Goal: Information Seeking & Learning: Find specific fact

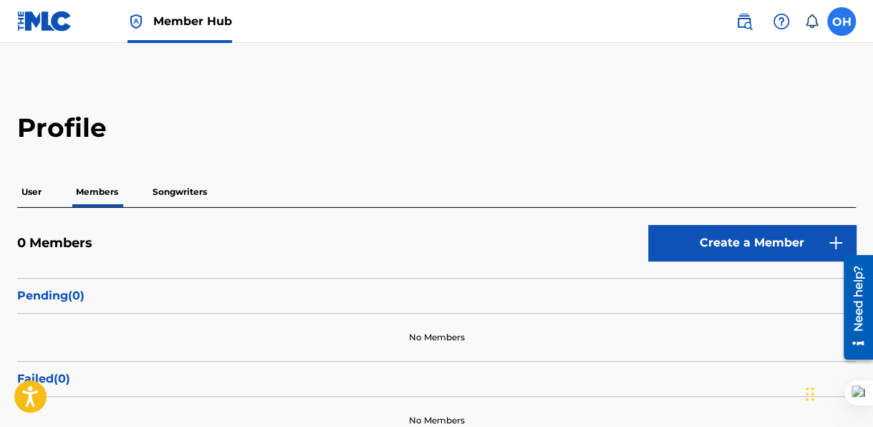
click at [834, 17] on label at bounding box center [841, 21] width 29 height 29
click at [841, 21] on input "OH [PERSON_NAME] [EMAIL_ADDRESS][DOMAIN_NAME] Notification Preferences Profile …" at bounding box center [841, 21] width 0 height 0
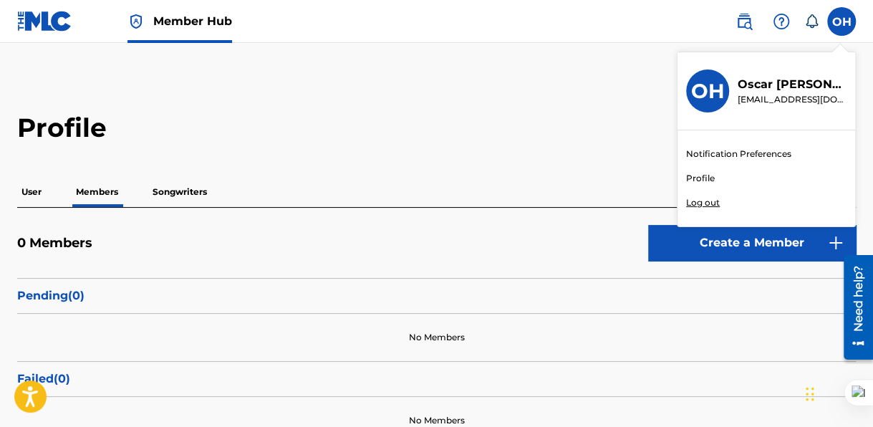
click at [695, 179] on link "Profile" at bounding box center [700, 178] width 29 height 13
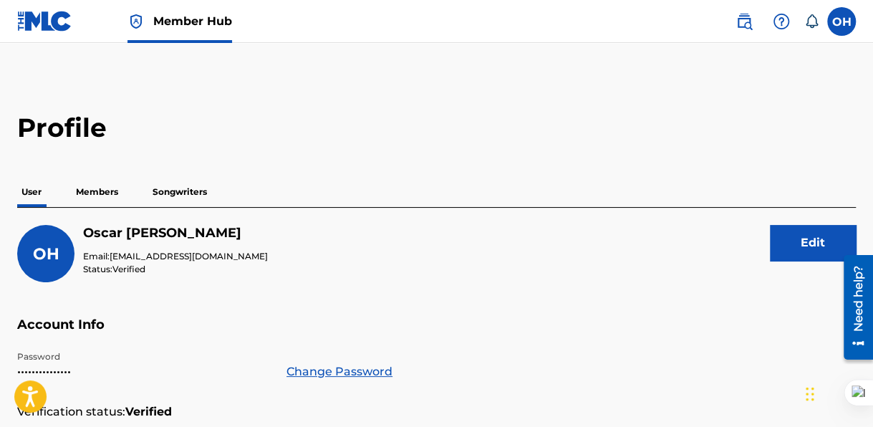
click at [95, 188] on p "Members" at bounding box center [97, 192] width 51 height 30
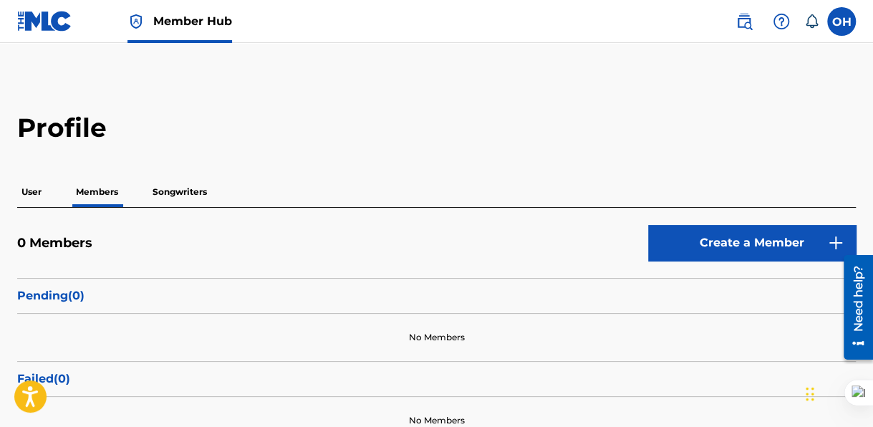
click at [167, 190] on p "Songwriters" at bounding box center [179, 192] width 63 height 30
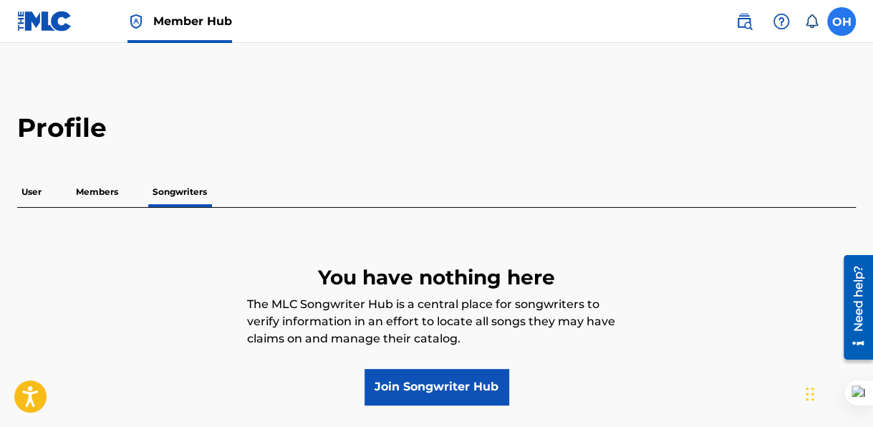
click at [849, 24] on label at bounding box center [841, 21] width 29 height 29
click at [841, 21] on input "OH [PERSON_NAME] [EMAIL_ADDRESS][DOMAIN_NAME] Notification Preferences Profile …" at bounding box center [841, 21] width 0 height 0
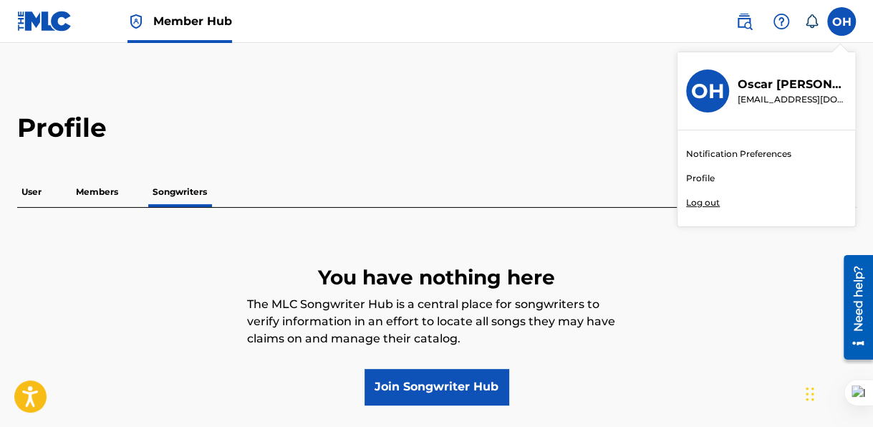
click at [740, 150] on link "Notification Preferences" at bounding box center [738, 153] width 105 height 13
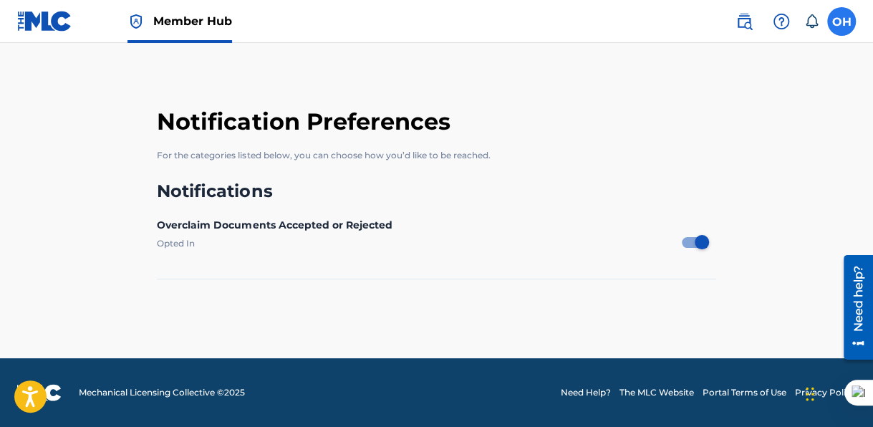
click at [840, 24] on label at bounding box center [841, 21] width 29 height 29
click at [841, 21] on input "OH [PERSON_NAME] [EMAIL_ADDRESS][DOMAIN_NAME] Notification Preferences Profile …" at bounding box center [841, 21] width 0 height 0
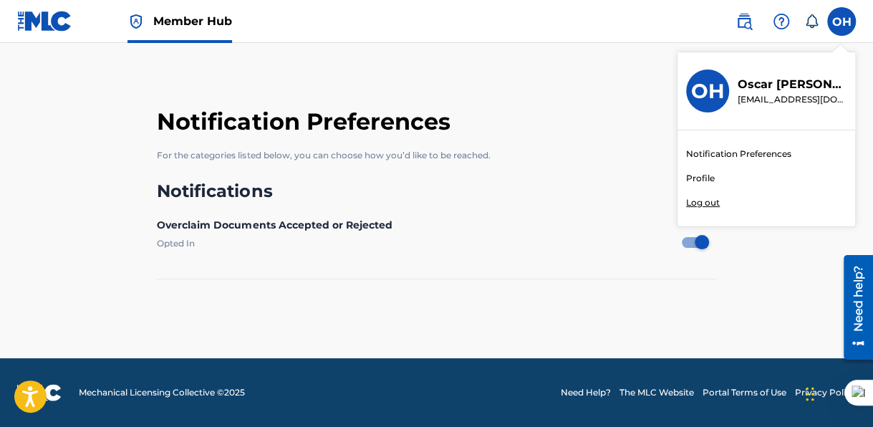
click at [697, 172] on link "Profile" at bounding box center [700, 178] width 29 height 13
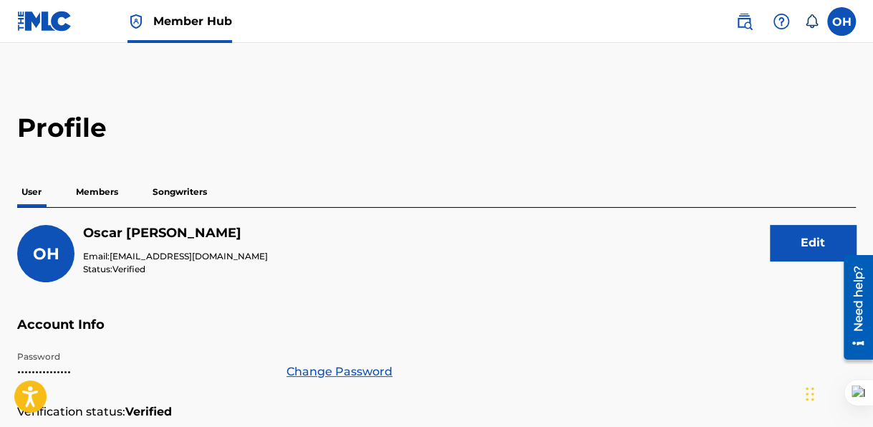
click at [94, 191] on p "Members" at bounding box center [97, 192] width 51 height 30
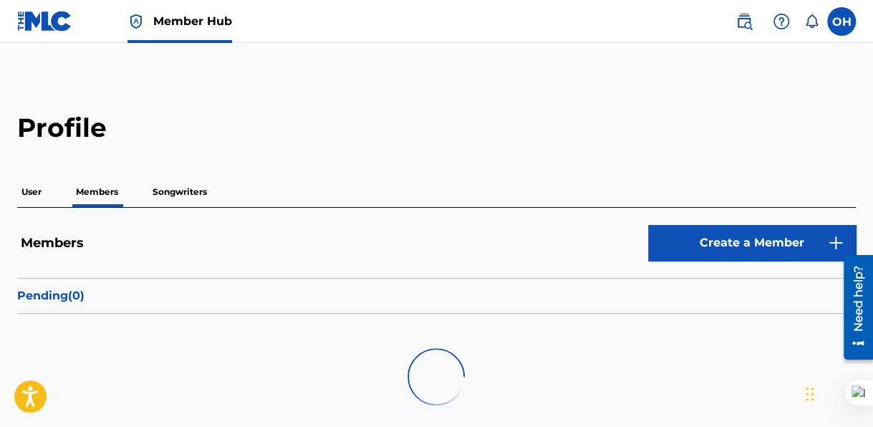
click at [57, 236] on h5 "Members" at bounding box center [50, 243] width 67 height 16
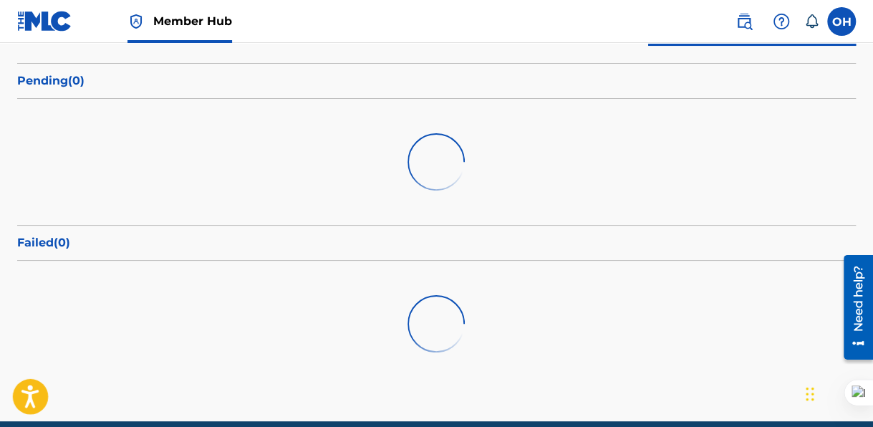
click at [31, 397] on icon "Open accessiBe: accessibility options, statement and help" at bounding box center [29, 398] width 17 height 19
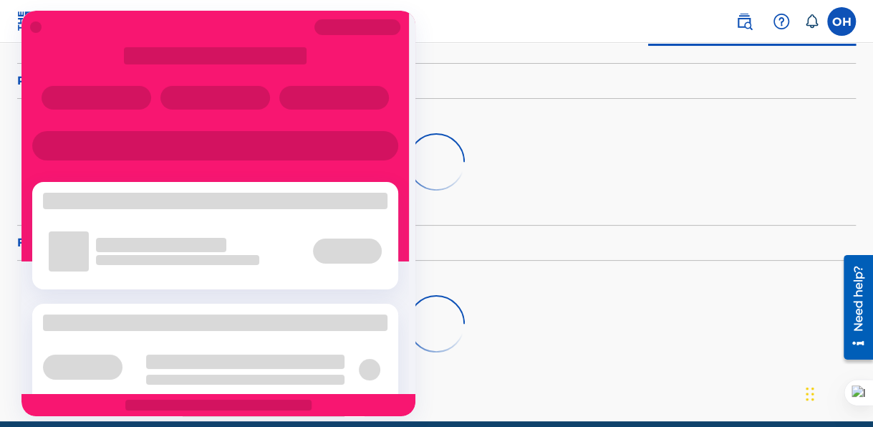
scroll to position [119, 0]
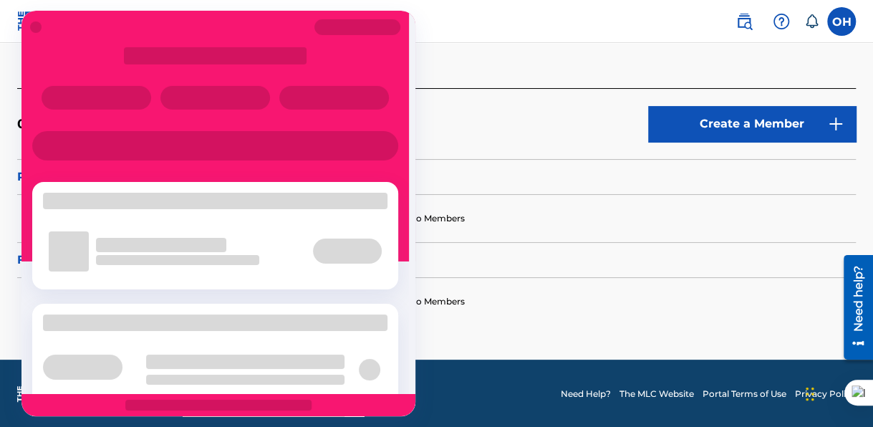
click at [694, 221] on div "No Members" at bounding box center [436, 218] width 838 height 47
click at [476, 77] on div "User Members Songwriters" at bounding box center [436, 73] width 838 height 30
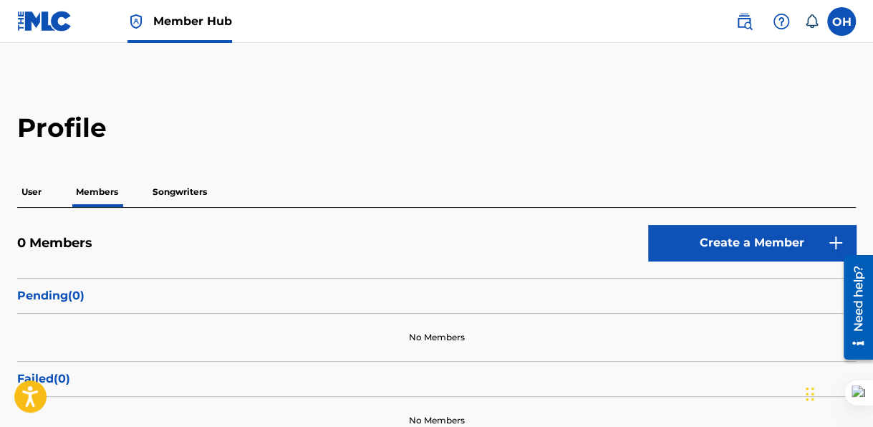
click at [813, 23] on icon at bounding box center [811, 21] width 14 height 14
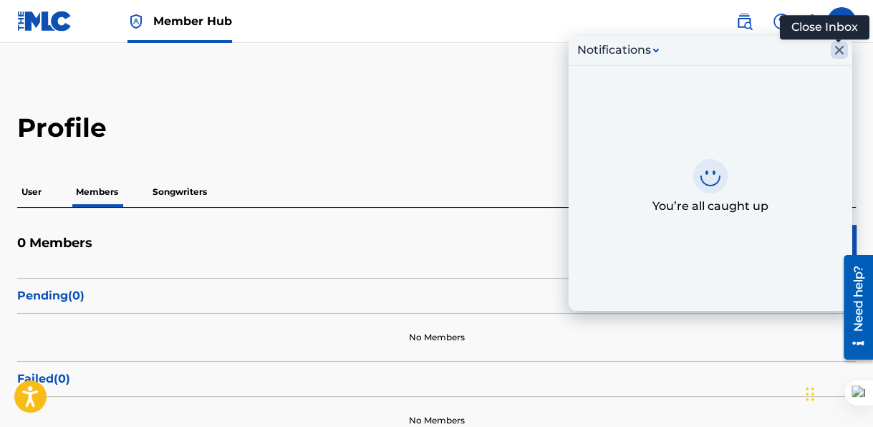
click at [836, 49] on icon "Close Inbox" at bounding box center [838, 50] width 17 height 17
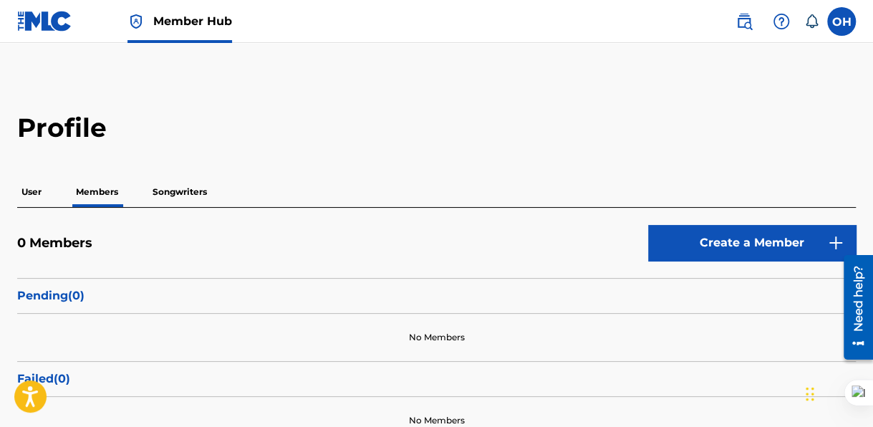
click at [29, 186] on p "User" at bounding box center [31, 192] width 29 height 30
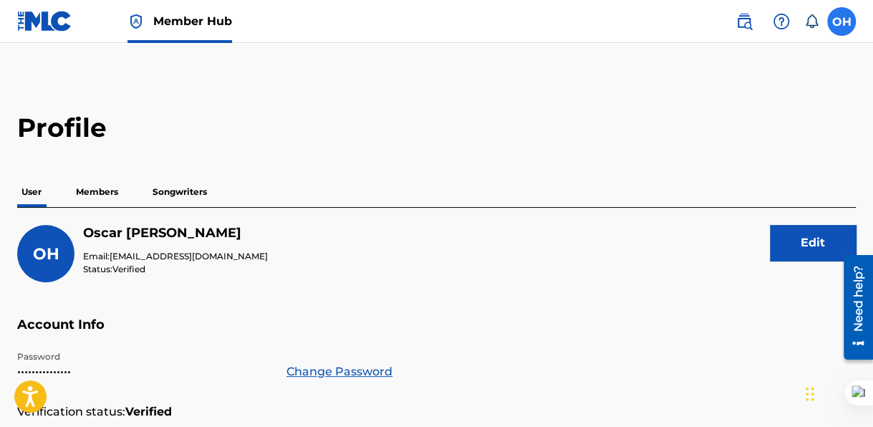
click at [848, 14] on label at bounding box center [841, 21] width 29 height 29
click at [841, 21] on input "OH [PERSON_NAME] [EMAIL_ADDRESS][DOMAIN_NAME] Notification Preferences Profile …" at bounding box center [841, 21] width 0 height 0
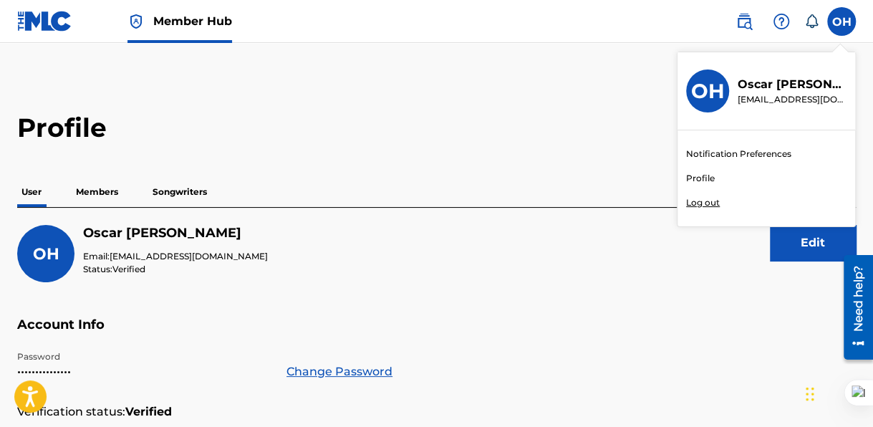
click at [694, 202] on p "Log out" at bounding box center [703, 202] width 34 height 13
click at [841, 21] on input "OH [PERSON_NAME] [EMAIL_ADDRESS][DOMAIN_NAME] Notification Preferences Profile …" at bounding box center [841, 21] width 0 height 0
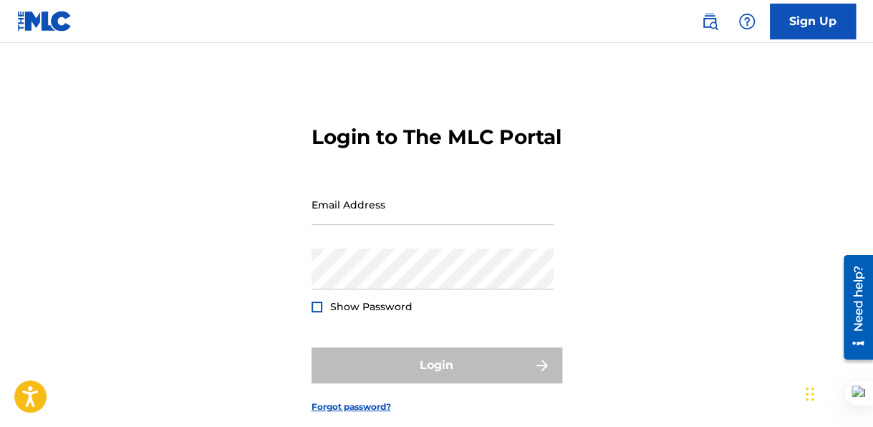
type input "[EMAIL_ADDRESS][DOMAIN_NAME]"
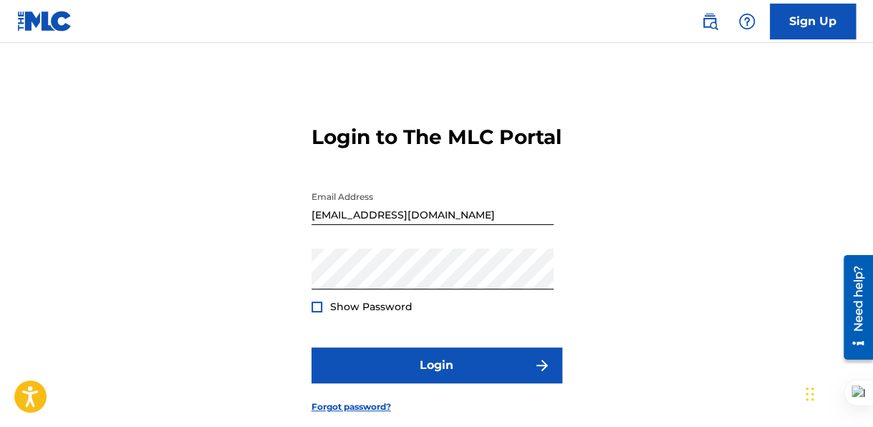
click at [364, 313] on span "Show Password" at bounding box center [371, 306] width 82 height 13
click at [317, 312] on div at bounding box center [316, 306] width 11 height 11
click at [316, 311] on img at bounding box center [317, 307] width 8 height 8
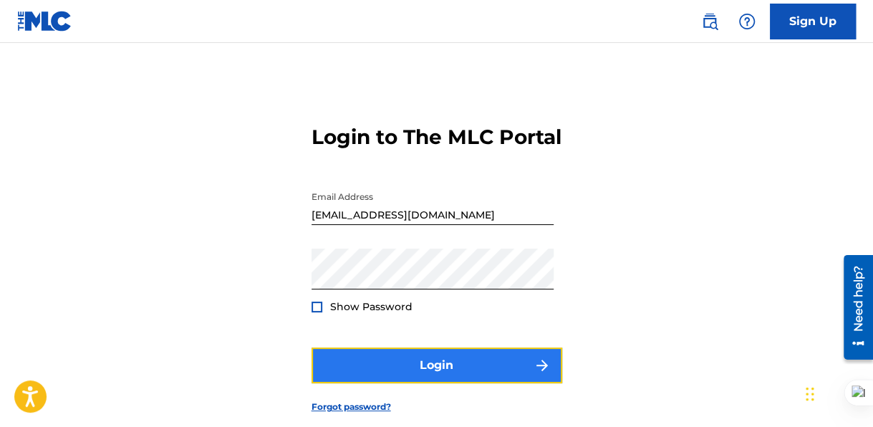
click at [386, 383] on button "Login" at bounding box center [436, 365] width 251 height 36
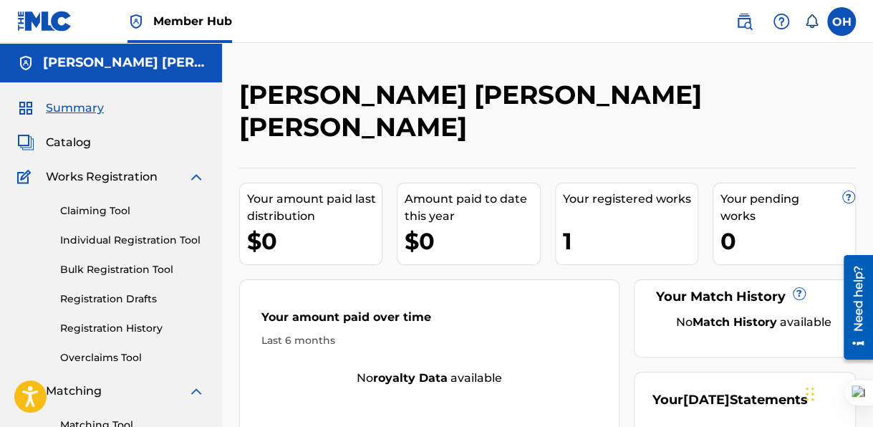
click at [583, 225] on div "1" at bounding box center [630, 241] width 135 height 32
click at [578, 190] on div "Your registered works" at bounding box center [630, 198] width 135 height 17
click at [578, 225] on div "1" at bounding box center [630, 241] width 135 height 32
click at [73, 145] on span "Catalog" at bounding box center [68, 142] width 45 height 17
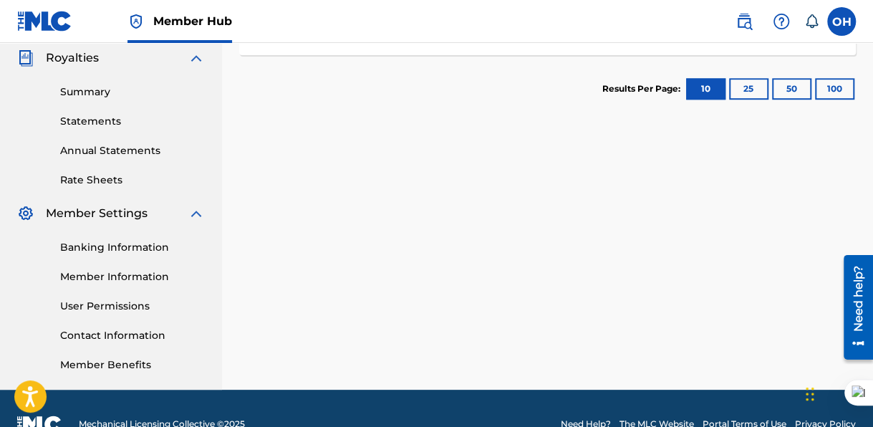
scroll to position [286, 0]
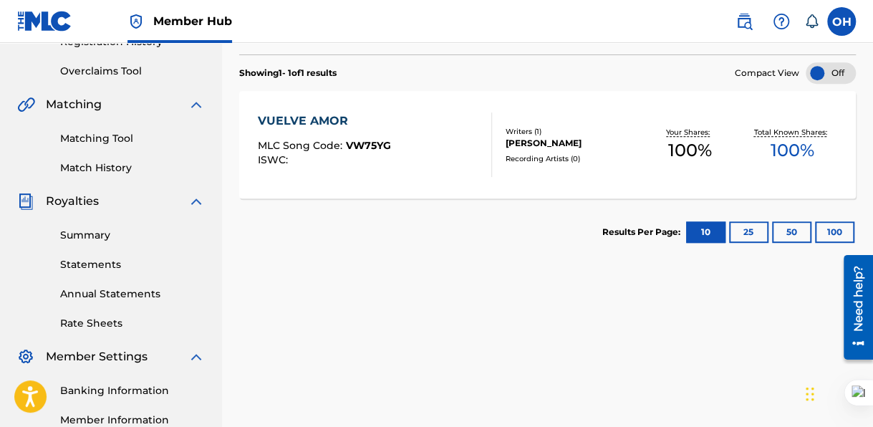
click at [334, 119] on div "VUELVE AMOR" at bounding box center [324, 120] width 133 height 17
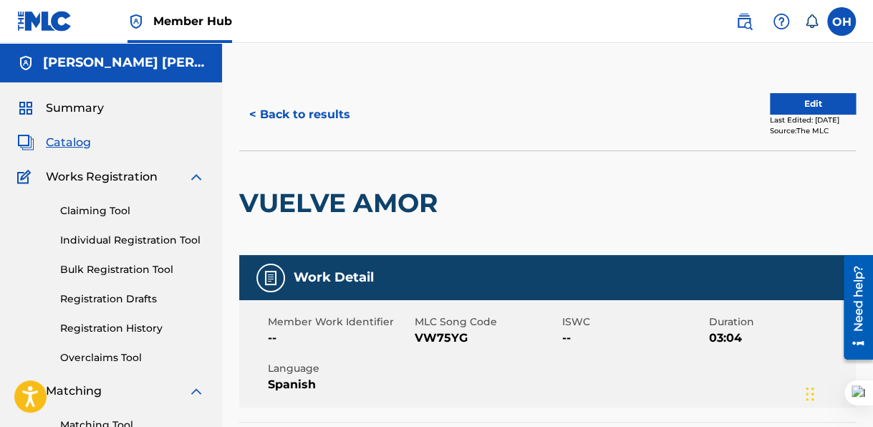
scroll to position [72, 0]
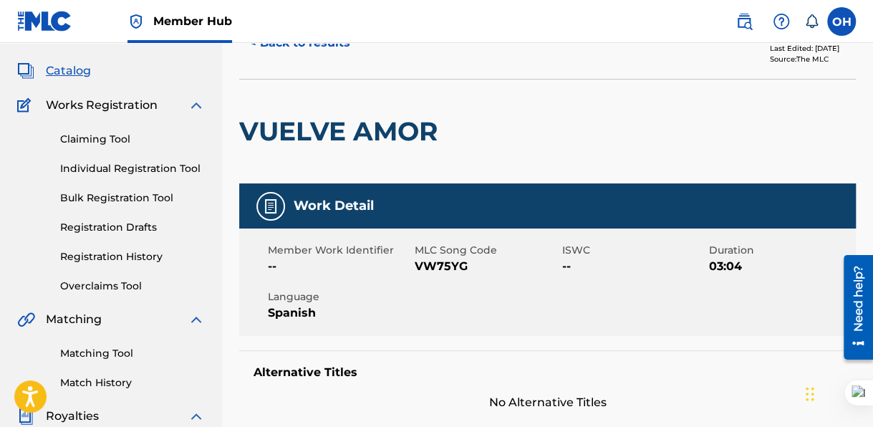
click at [553, 268] on span "VW75YG" at bounding box center [485, 266] width 143 height 17
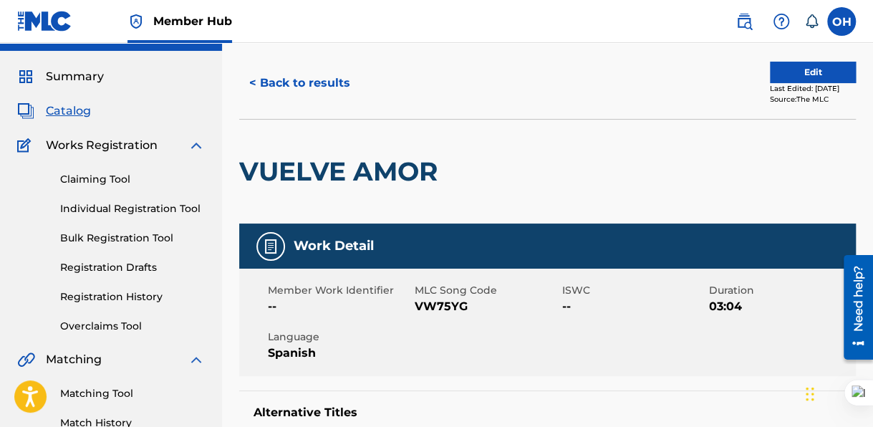
scroll to position [103, 0]
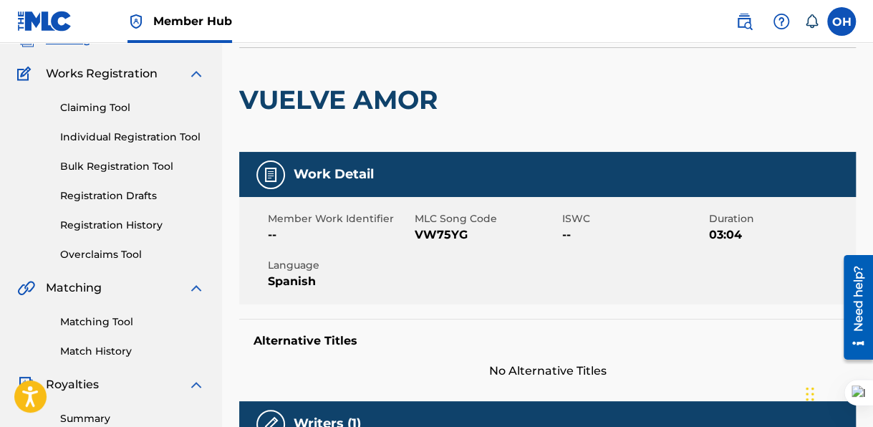
click at [529, 251] on div "Member Work Identifier -- MLC Song Code VW75YG ISWC -- Duration 03:04 Language …" at bounding box center [547, 250] width 616 height 107
click at [357, 173] on h5 "Work Detail" at bounding box center [334, 174] width 80 height 16
click at [551, 230] on span "VW75YG" at bounding box center [485, 234] width 143 height 17
click at [438, 232] on span "VW75YG" at bounding box center [485, 234] width 143 height 17
click at [479, 231] on span "VW75YG" at bounding box center [485, 234] width 143 height 17
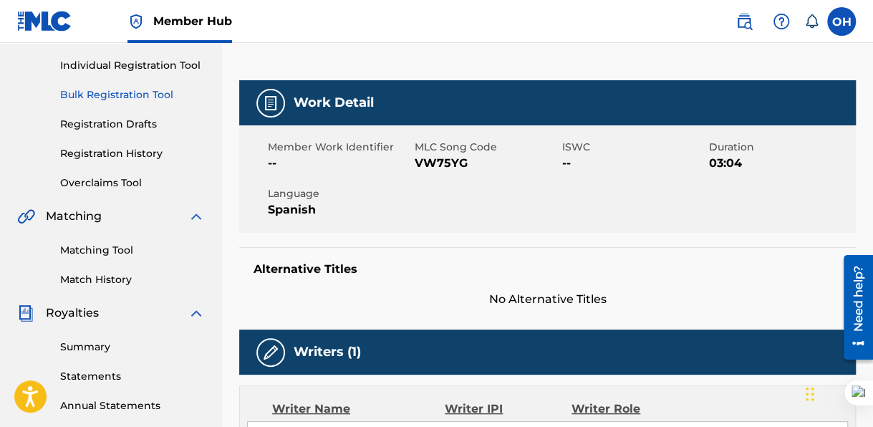
scroll to position [0, 0]
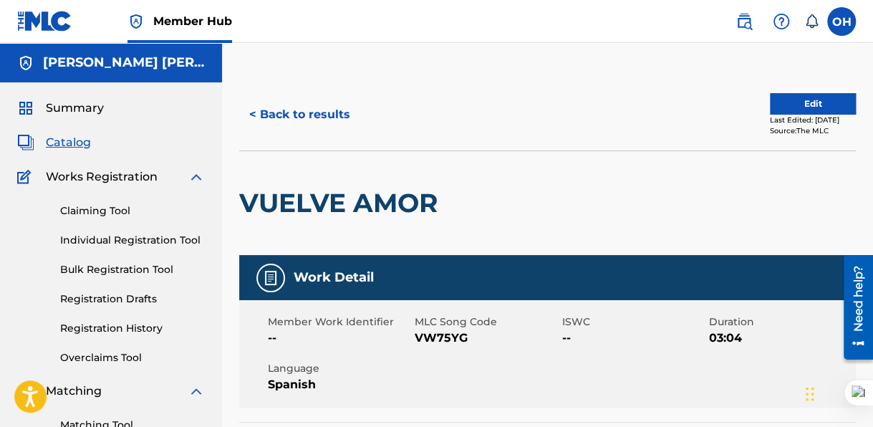
drag, startPoint x: 414, startPoint y: 349, endPoint x: 406, endPoint y: 349, distance: 8.6
click at [414, 349] on div "Member Work Identifier -- MLC Song Code VW75YG ISWC -- Duration 03:04 Language …" at bounding box center [547, 353] width 616 height 107
click at [89, 100] on span "Summary" at bounding box center [75, 108] width 58 height 17
